Goal: Task Accomplishment & Management: Complete application form

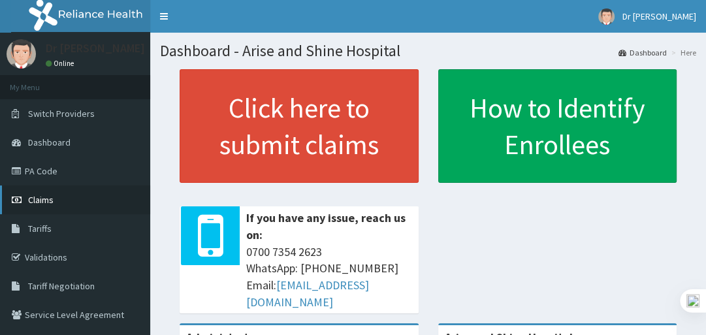
click at [48, 199] on span "Claims" at bounding box center [40, 200] width 25 height 12
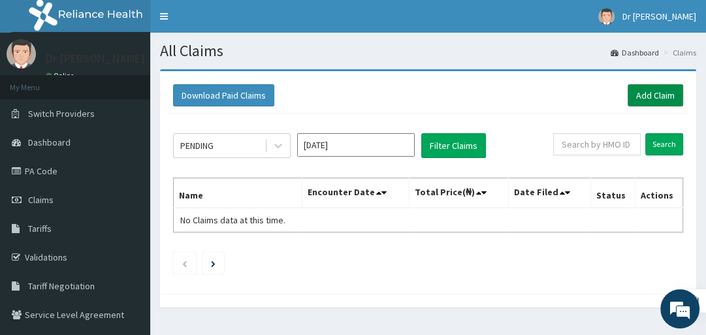
click at [651, 95] on link "Add Claim" at bounding box center [656, 95] width 56 height 22
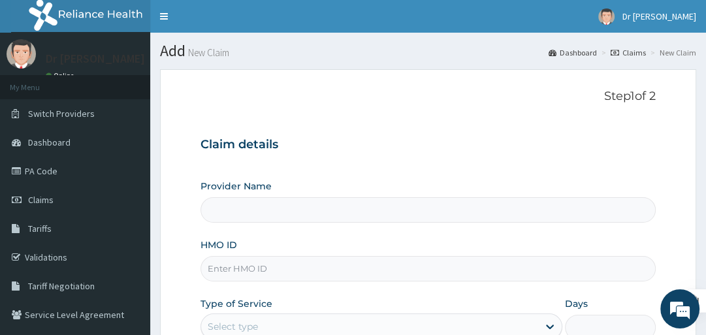
type input "Arise and Shine Hospital"
click at [335, 266] on input "HMO ID" at bounding box center [428, 268] width 455 height 25
type input "fcs/10184/a"
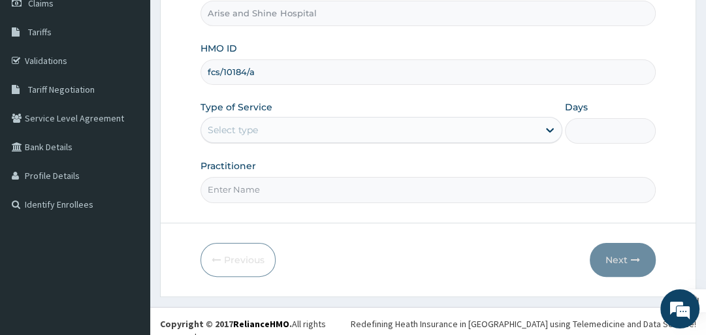
scroll to position [200, 0]
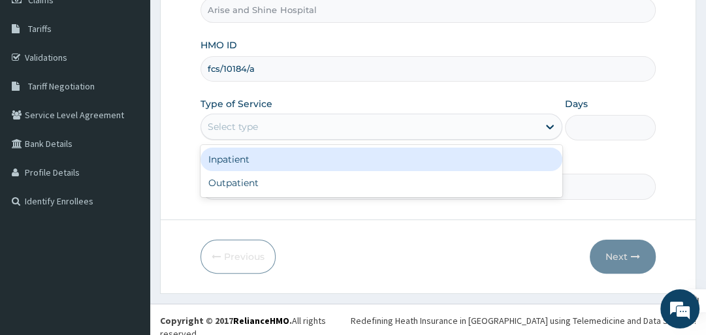
click at [303, 124] on div "Select type" at bounding box center [369, 126] width 337 height 21
click at [297, 161] on div "Inpatient" at bounding box center [382, 160] width 362 height 24
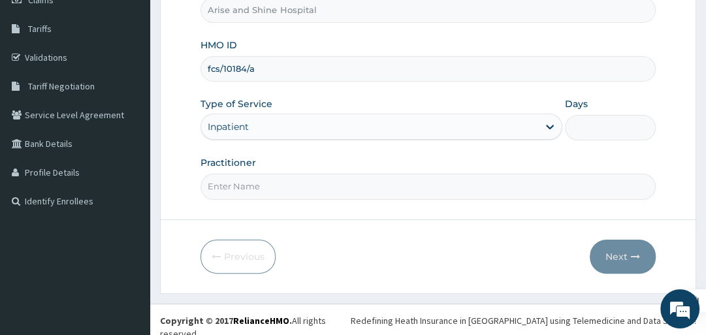
click at [595, 128] on input "Days" at bounding box center [610, 127] width 90 height 25
type input "3"
click at [291, 188] on input "Practitioner" at bounding box center [428, 186] width 455 height 25
type input "i"
type input "physician"
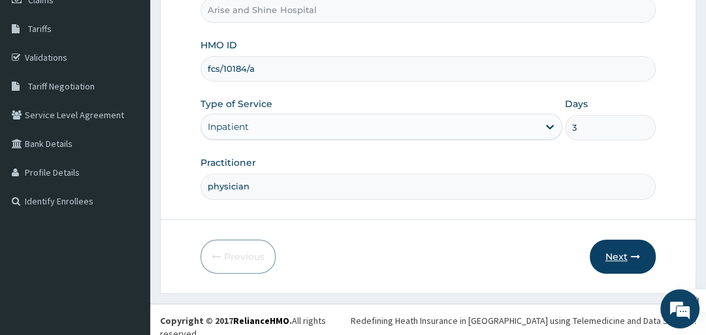
click at [612, 255] on button "Next" at bounding box center [623, 257] width 66 height 34
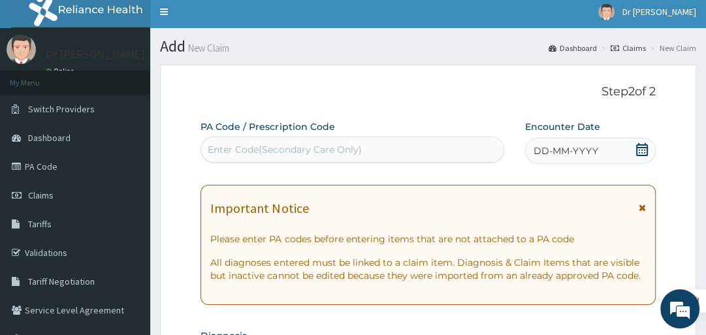
scroll to position [0, 0]
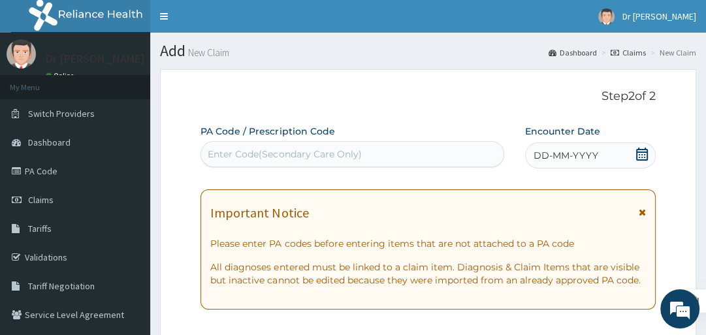
click at [312, 148] on div "Enter Code(Secondary Care Only)" at bounding box center [285, 154] width 154 height 13
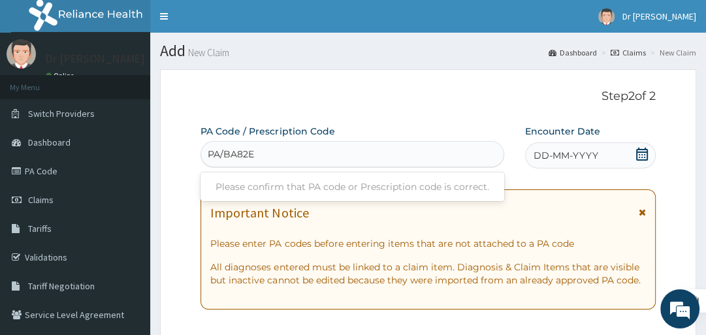
type input "PA/BA82EE"
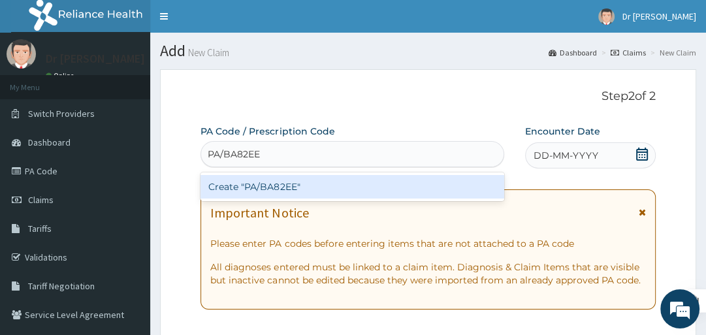
click at [316, 191] on div "Create "PA/BA82EE"" at bounding box center [353, 187] width 304 height 24
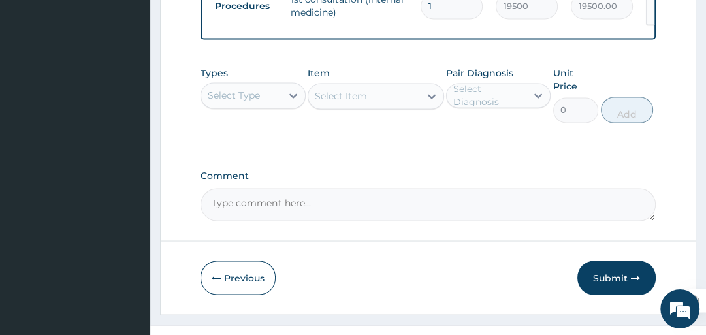
scroll to position [1614, 0]
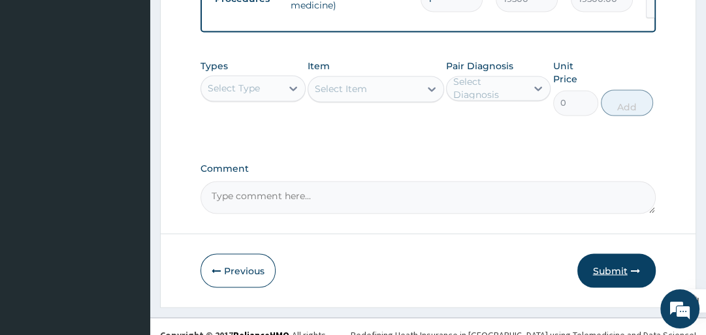
click at [611, 256] on button "Submit" at bounding box center [617, 271] width 78 height 34
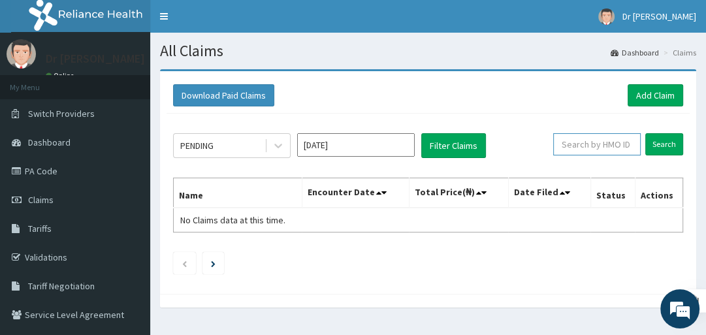
click at [602, 146] on input "text" at bounding box center [598, 144] width 88 height 22
type input "p"
type input "fcs/10184/a"
click at [660, 144] on input "Search" at bounding box center [665, 144] width 38 height 22
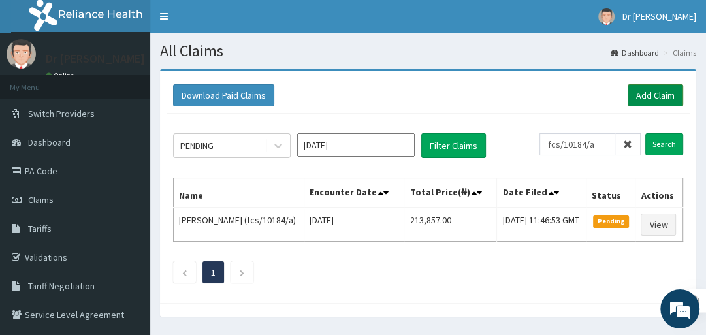
click at [661, 92] on link "Add Claim" at bounding box center [656, 95] width 56 height 22
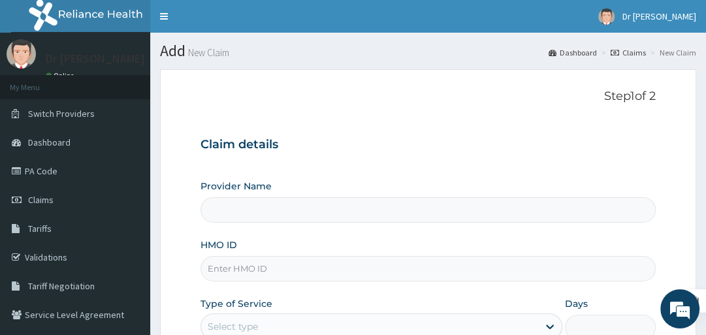
type input "Arise and Shine Hospital"
click at [285, 278] on input "HMO ID" at bounding box center [428, 268] width 455 height 25
type input "tmd/10006/A"
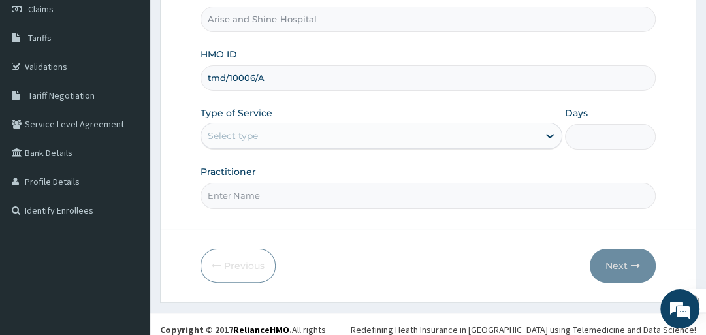
scroll to position [200, 0]
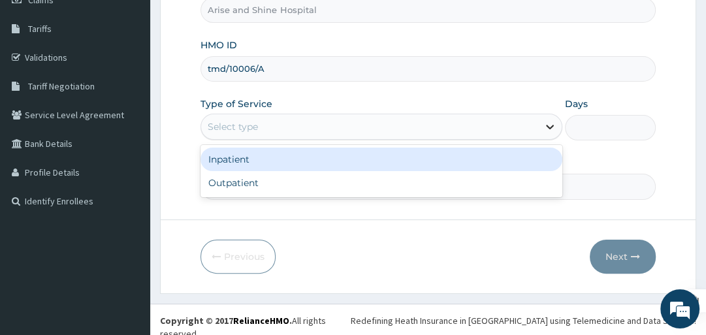
click at [551, 125] on icon at bounding box center [550, 126] width 13 height 13
click at [524, 157] on div "Inpatient" at bounding box center [382, 160] width 362 height 24
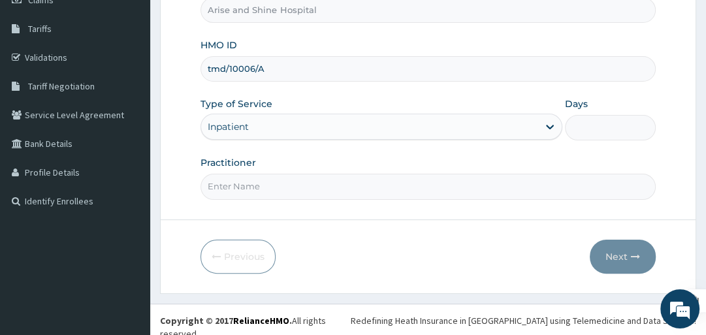
click at [597, 124] on input "Days" at bounding box center [610, 127] width 90 height 25
type input "3"
click at [303, 186] on input "Practitioner" at bounding box center [428, 186] width 455 height 25
type input "physician"
click at [616, 256] on button "Next" at bounding box center [623, 257] width 66 height 34
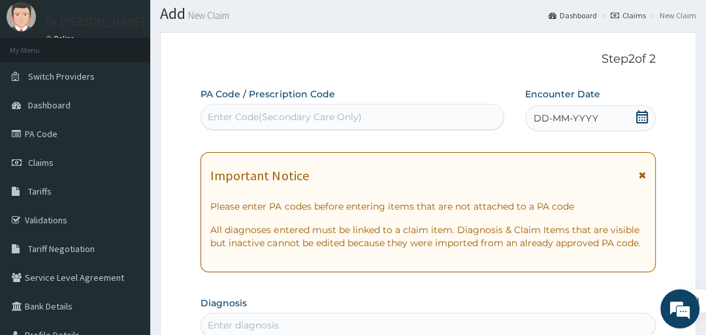
scroll to position [0, 0]
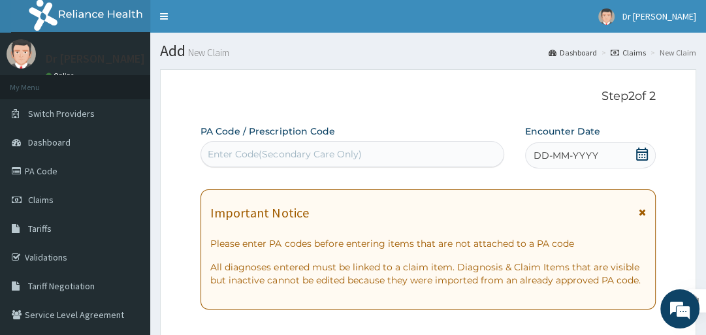
click at [230, 154] on div "Enter Code(Secondary Care Only)" at bounding box center [285, 154] width 154 height 13
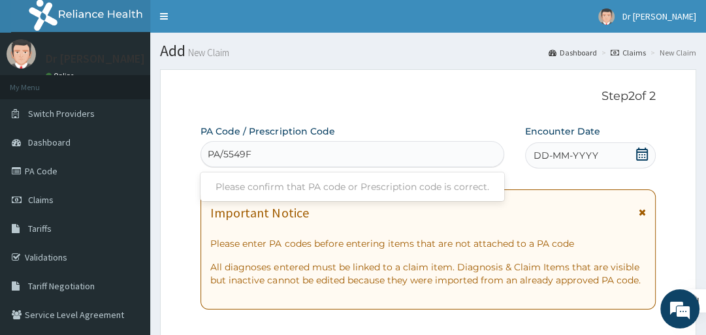
type input "PA/5549F4"
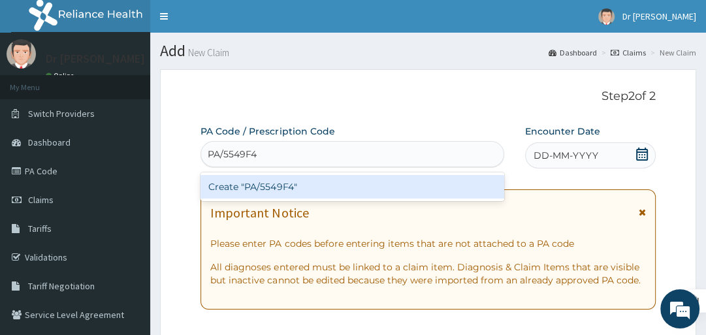
click at [229, 186] on div "Create "PA/5549F4"" at bounding box center [353, 187] width 304 height 24
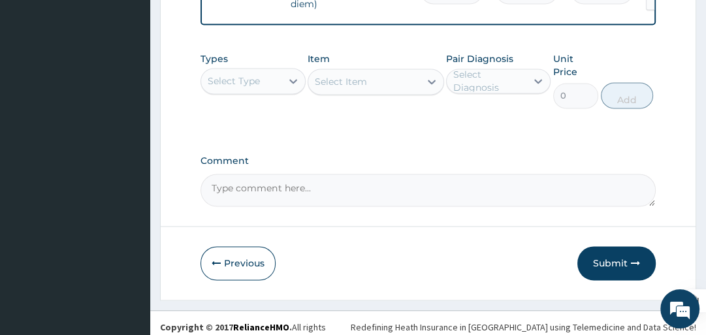
scroll to position [1391, 0]
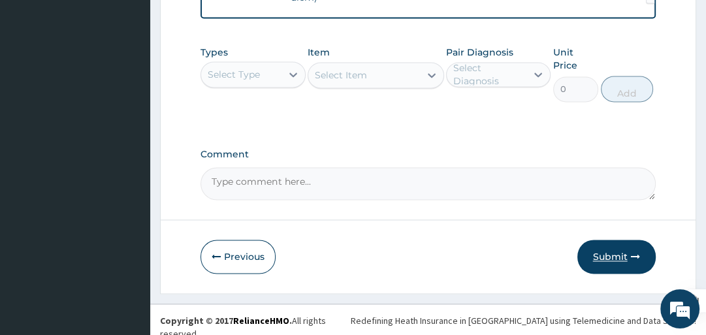
click at [620, 257] on button "Submit" at bounding box center [617, 257] width 78 height 34
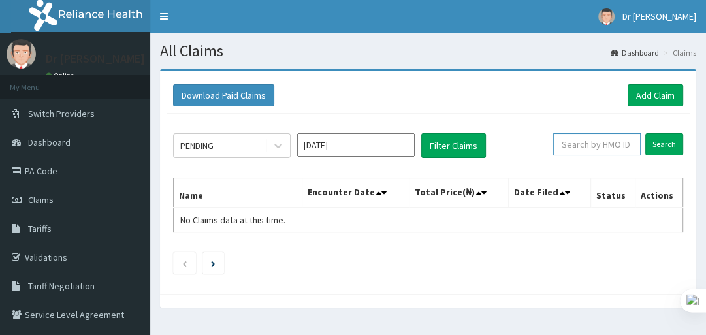
click at [618, 146] on input "text" at bounding box center [598, 144] width 88 height 22
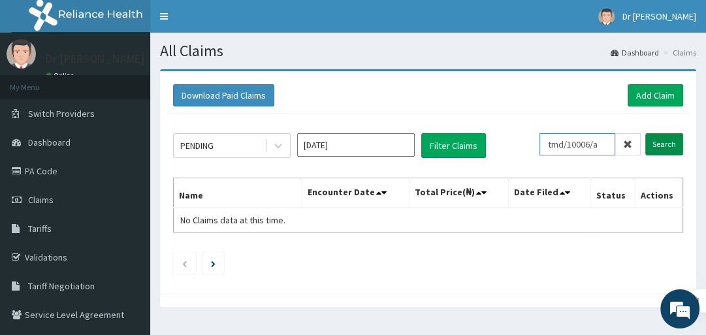
type input "tmd/10006/a"
click at [664, 145] on input "Search" at bounding box center [665, 144] width 38 height 22
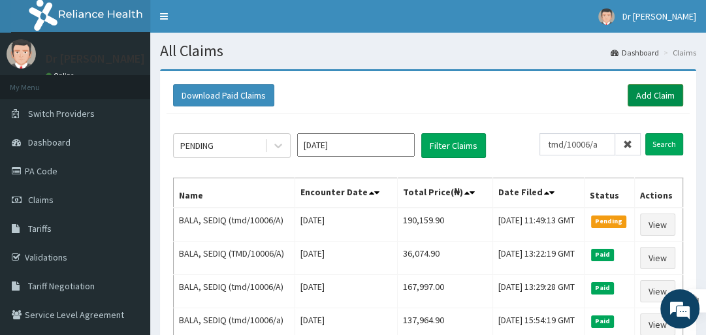
click at [655, 97] on link "Add Claim" at bounding box center [656, 95] width 56 height 22
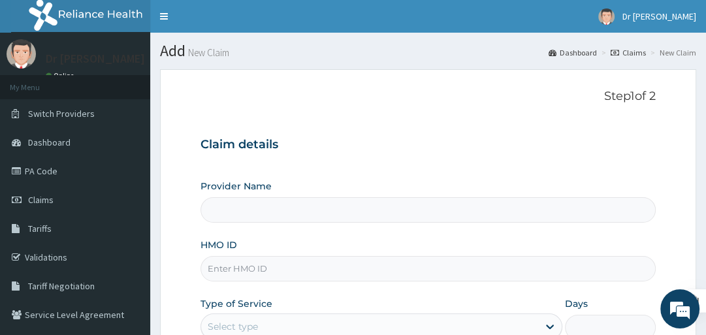
type input "Arise and Shine Hospital"
click at [333, 267] on input "HMO ID" at bounding box center [428, 268] width 455 height 25
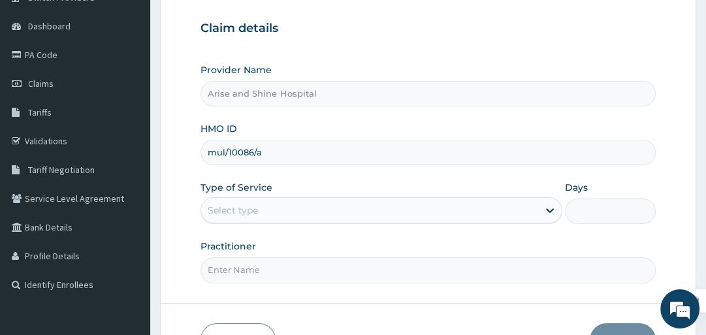
scroll to position [125, 0]
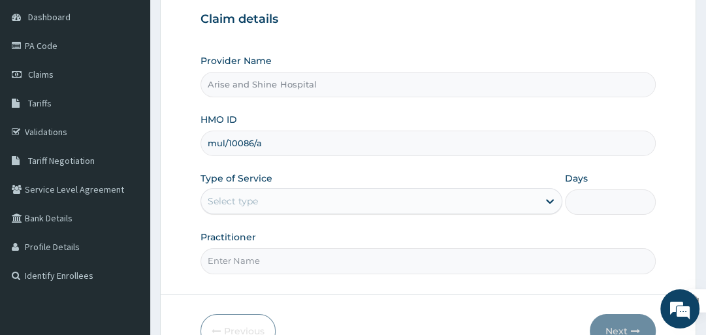
type input "mul/10086/a"
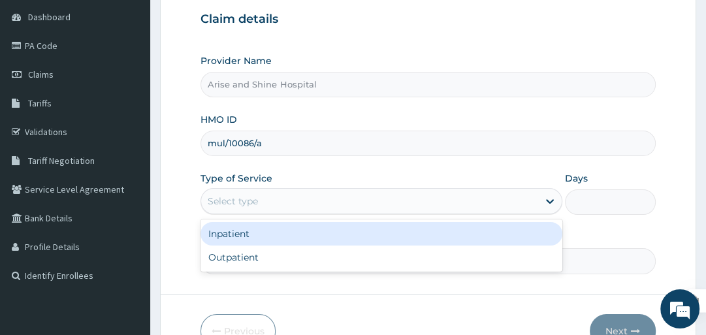
click at [289, 204] on div "Select type" at bounding box center [369, 201] width 337 height 21
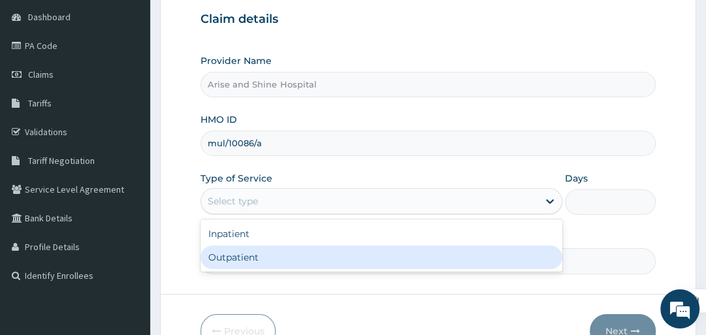
click at [282, 257] on div "Outpatient" at bounding box center [382, 258] width 362 height 24
type input "1"
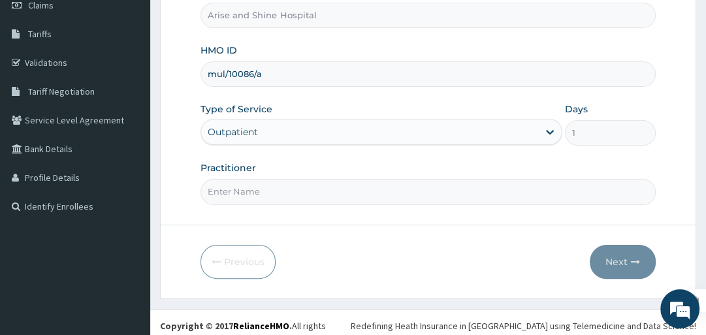
scroll to position [200, 0]
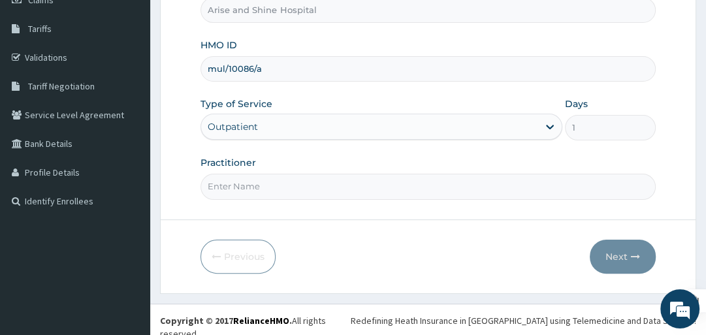
click at [287, 190] on input "Practitioner" at bounding box center [428, 186] width 455 height 25
type input "p"
type input "gp"
click at [620, 257] on button "Next" at bounding box center [623, 257] width 66 height 34
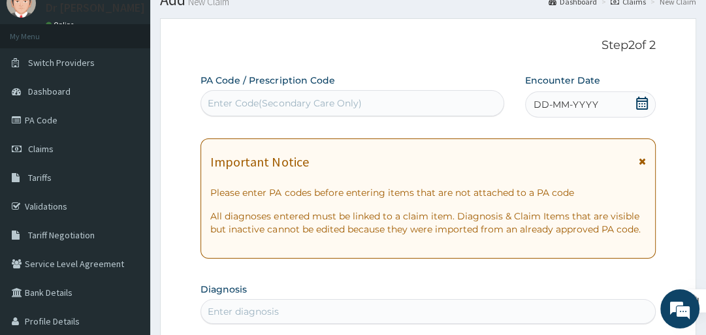
scroll to position [33, 0]
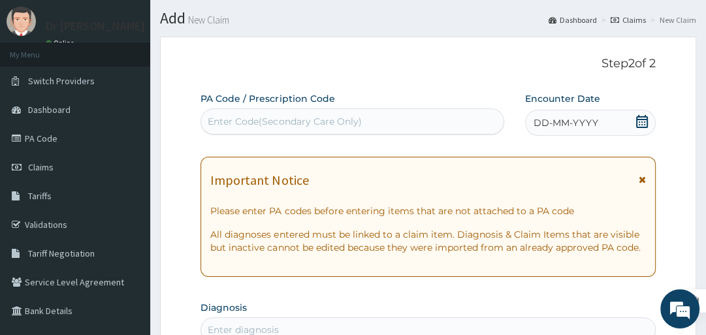
click at [291, 117] on div "Enter Code(Secondary Care Only)" at bounding box center [285, 121] width 154 height 13
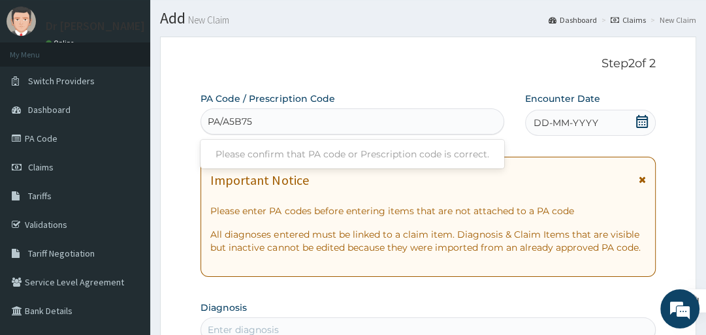
type input "PA/A5B753"
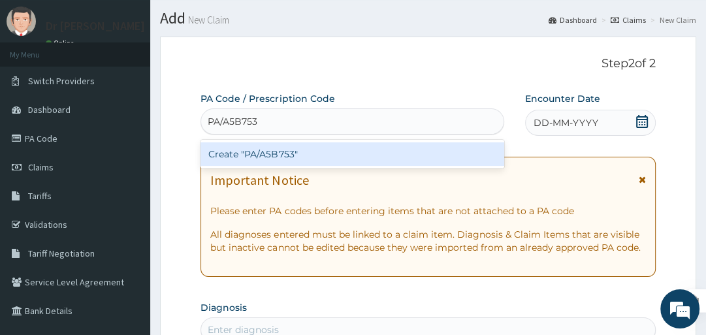
click at [316, 154] on div "Create "PA/A5B753"" at bounding box center [353, 154] width 304 height 24
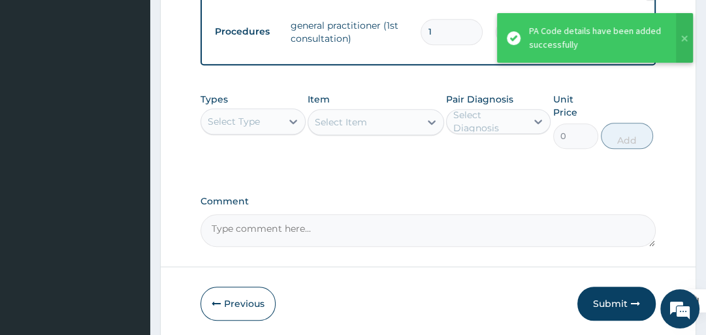
scroll to position [946, 0]
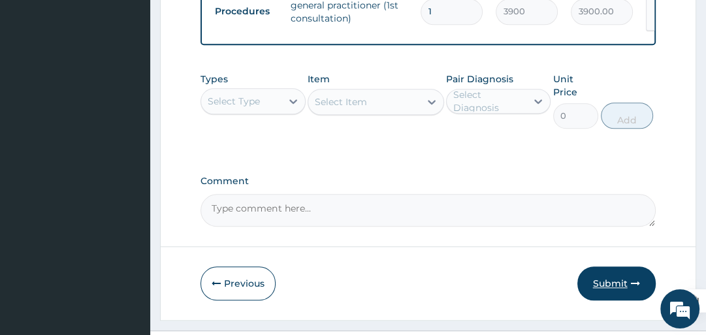
click at [606, 273] on button "Submit" at bounding box center [617, 284] width 78 height 34
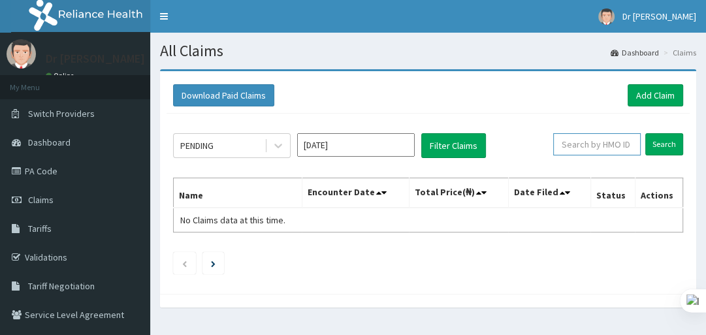
click at [608, 141] on input "text" at bounding box center [598, 144] width 88 height 22
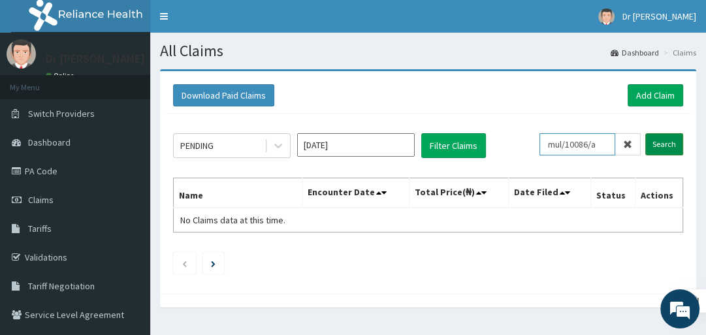
type input "mul/10086/a"
click at [669, 142] on input "Search" at bounding box center [665, 144] width 38 height 22
